Goal: Task Accomplishment & Management: Use online tool/utility

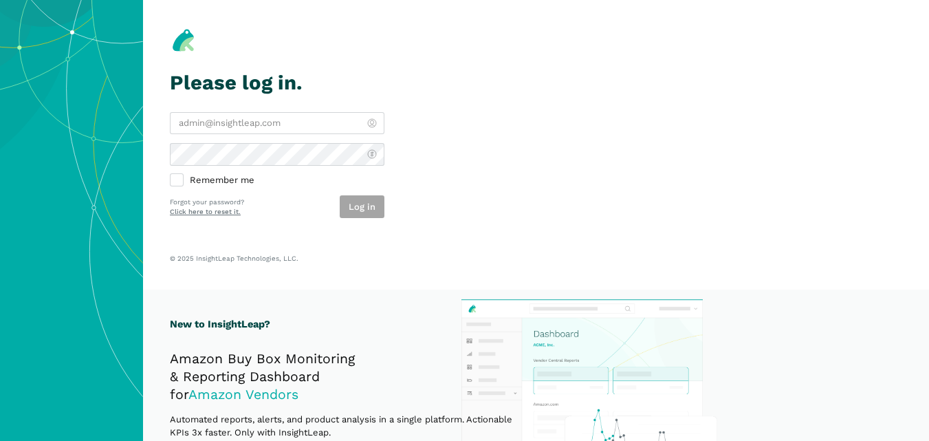
type input "[PERSON_NAME][EMAIL_ADDRESS][DOMAIN_NAME]"
click at [368, 204] on div "Log in" at bounding box center [362, 206] width 45 height 23
click at [368, 204] on button "Log in" at bounding box center [362, 206] width 45 height 23
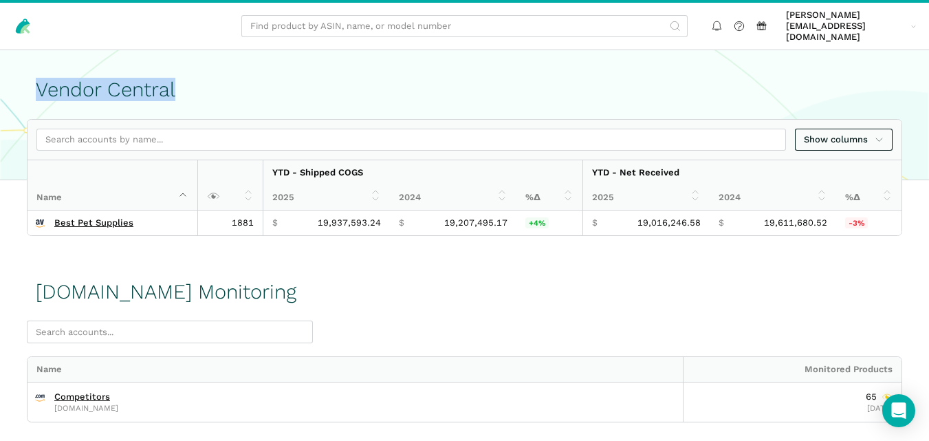
drag, startPoint x: 175, startPoint y: 80, endPoint x: 39, endPoint y: 82, distance: 136.1
click at [39, 82] on h1 "Vendor Central" at bounding box center [464, 89] width 857 height 23
copy h1 "Vendor Central"
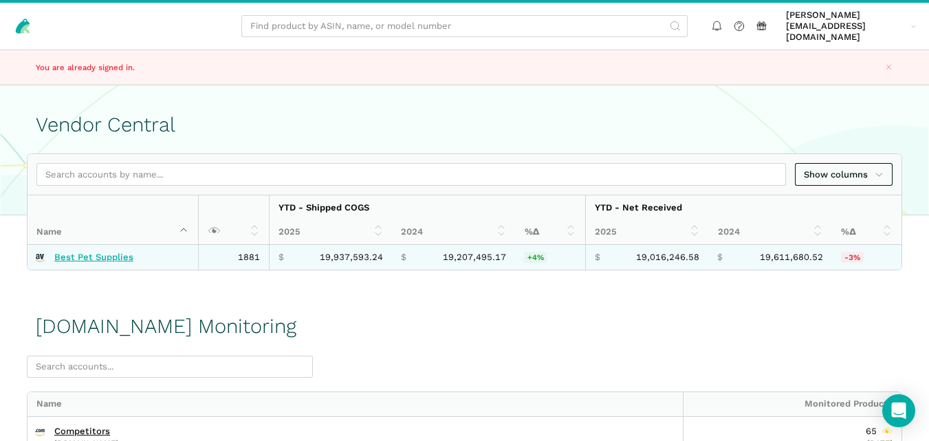
click at [104, 252] on link "Best Pet Supplies" at bounding box center [93, 257] width 79 height 11
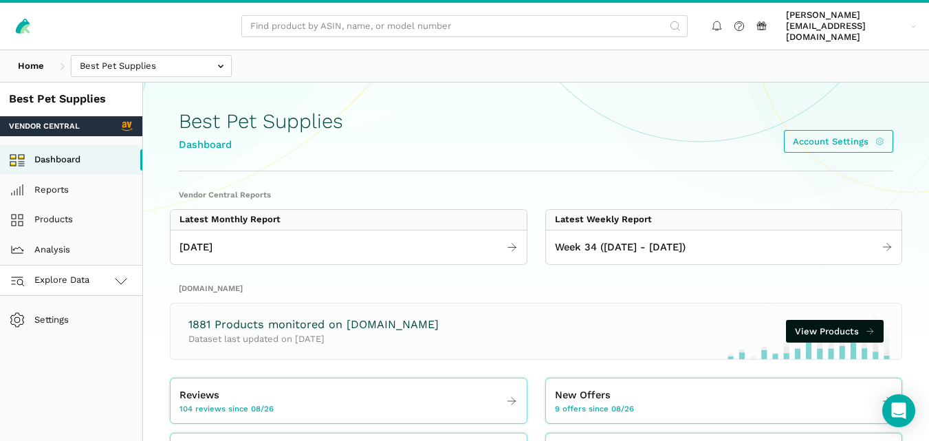
click at [119, 272] on icon at bounding box center [121, 280] width 16 height 16
click at [82, 334] on link "Amazon.com" at bounding box center [71, 341] width 142 height 30
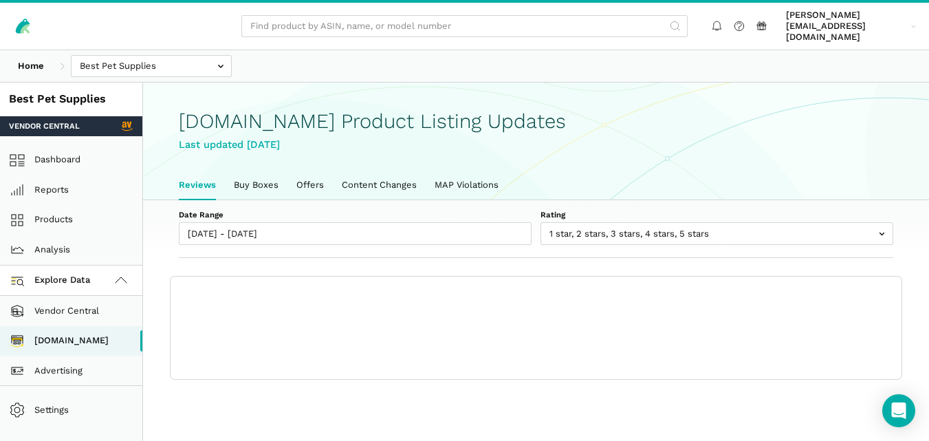
scroll to position [5, 0]
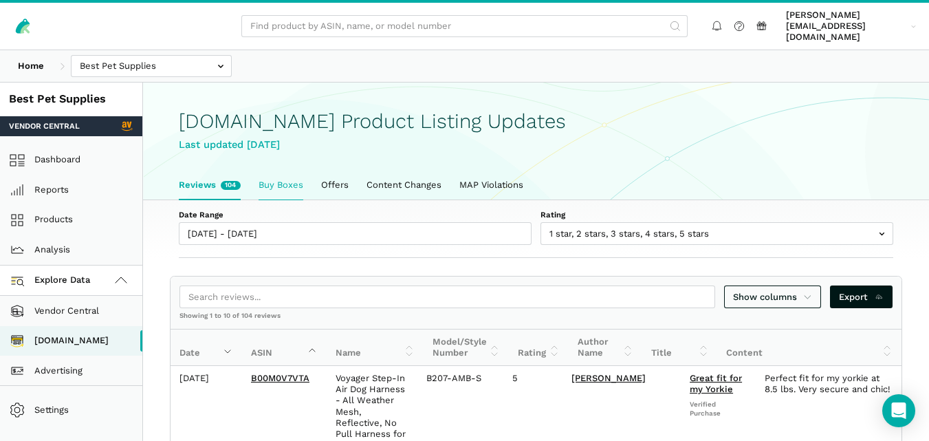
click at [288, 175] on link "Buy Boxes" at bounding box center [281, 184] width 63 height 29
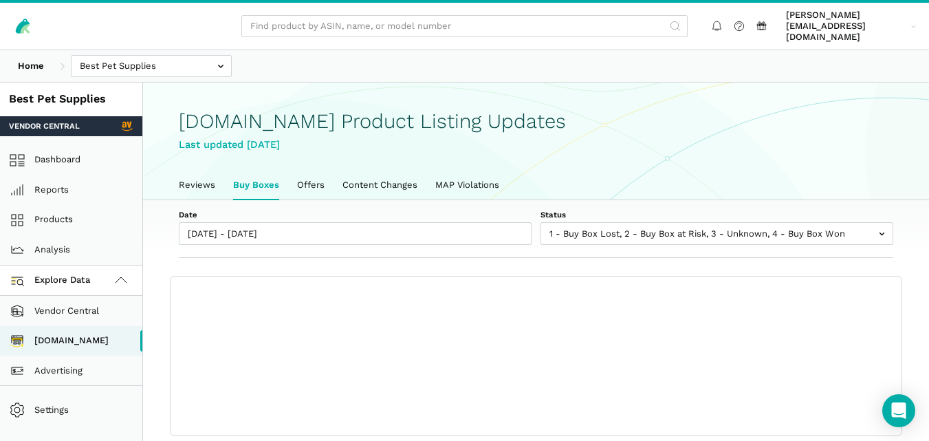
scroll to position [5, 0]
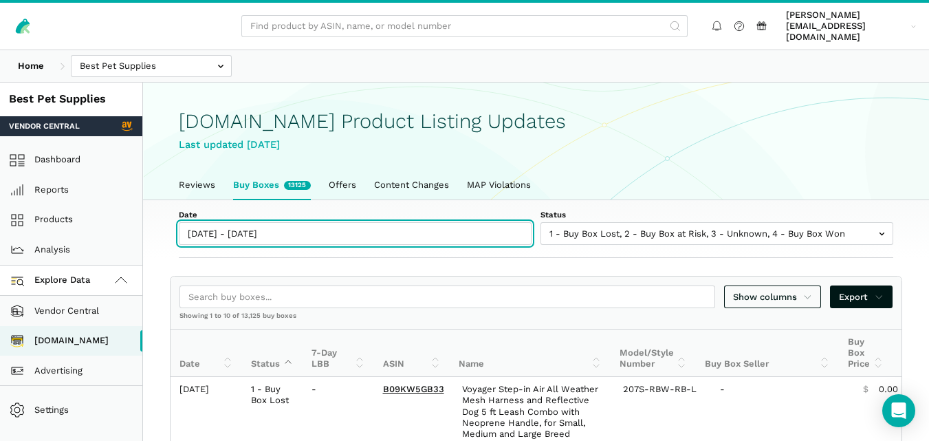
type input "[DATE]"
click at [269, 229] on input "[DATE] - [DATE]" at bounding box center [355, 233] width 353 height 23
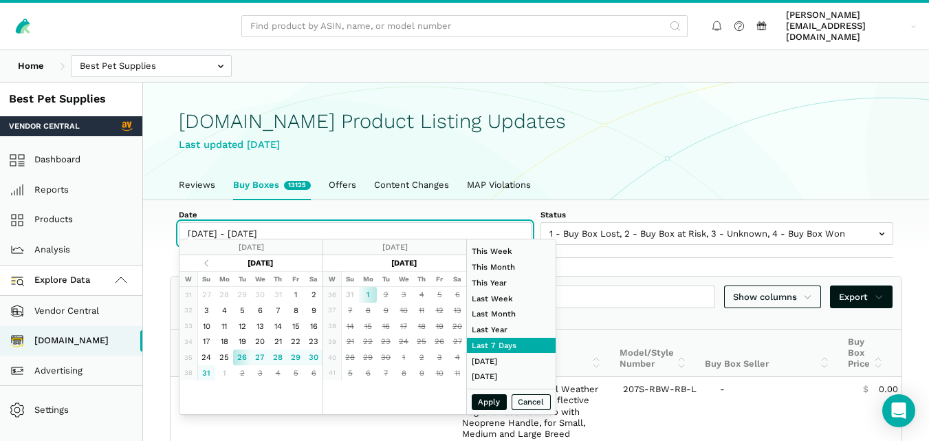
type input "[DATE]"
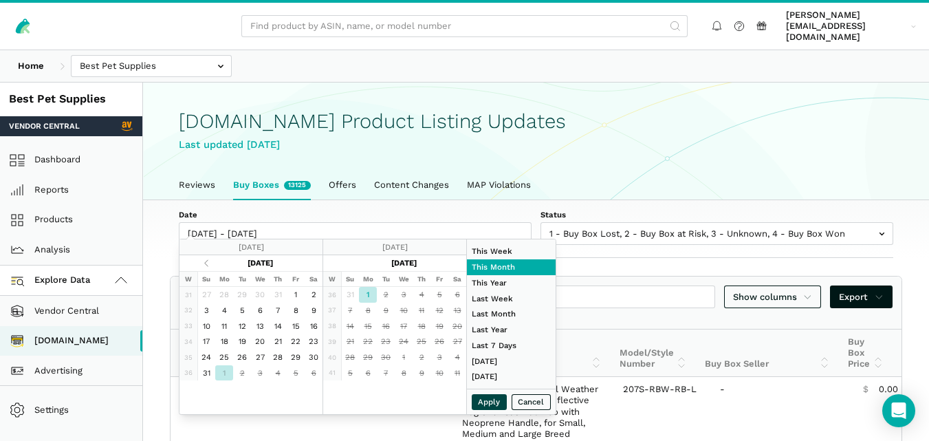
click at [488, 402] on button "Apply" at bounding box center [490, 402] width 36 height 16
type input "[DATE] - [DATE]"
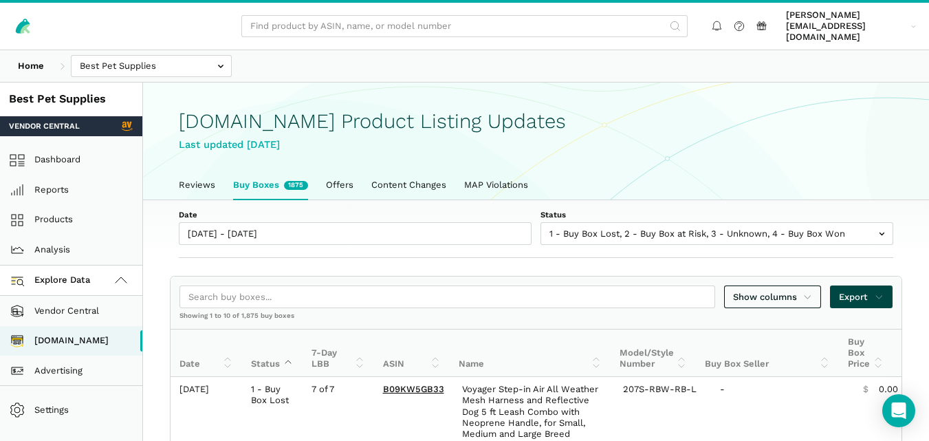
click at [870, 290] on span "Export" at bounding box center [861, 297] width 45 height 14
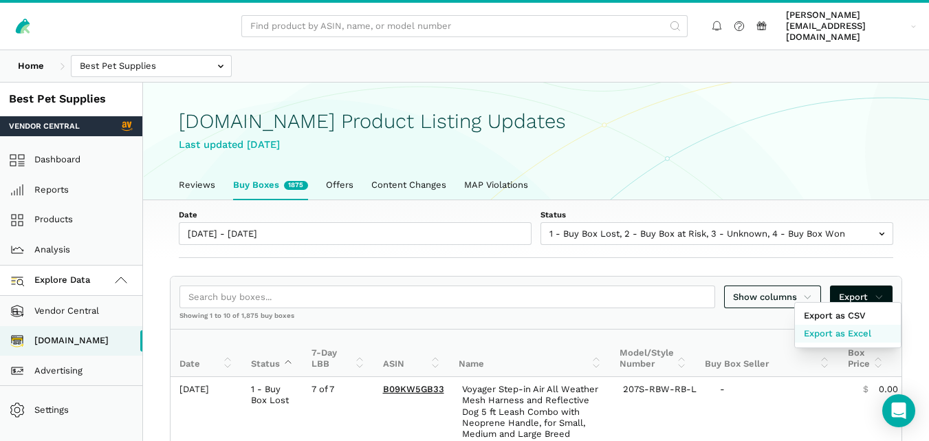
click at [832, 333] on span "Export as Excel" at bounding box center [837, 334] width 67 height 14
